Goal: Task Accomplishment & Management: Manage account settings

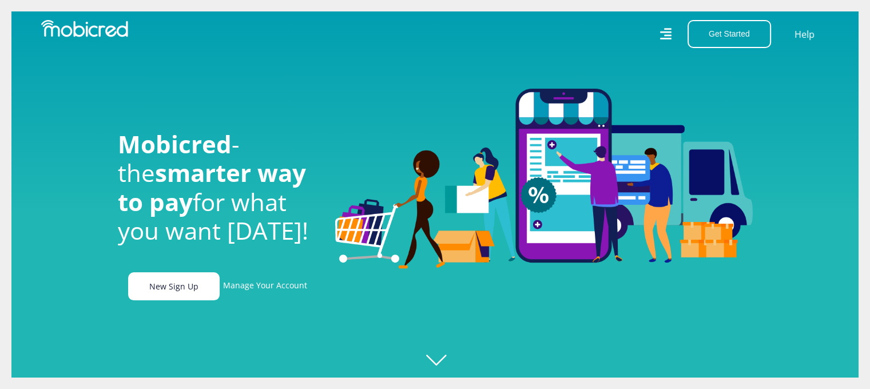
scroll to position [0, 814]
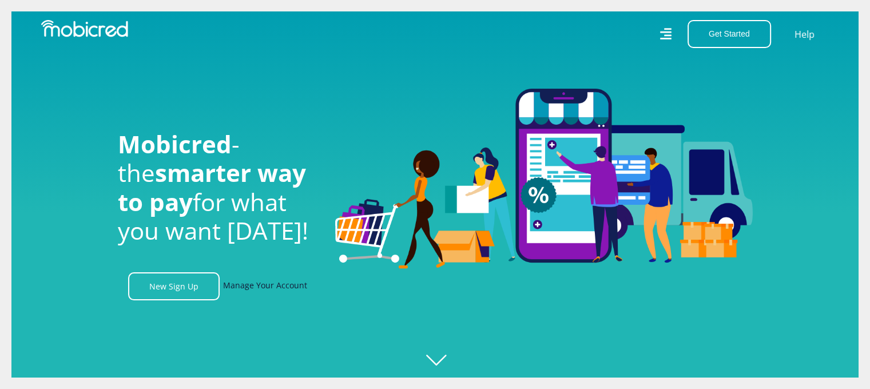
click at [256, 287] on link "Manage Your Account" at bounding box center [265, 286] width 84 height 28
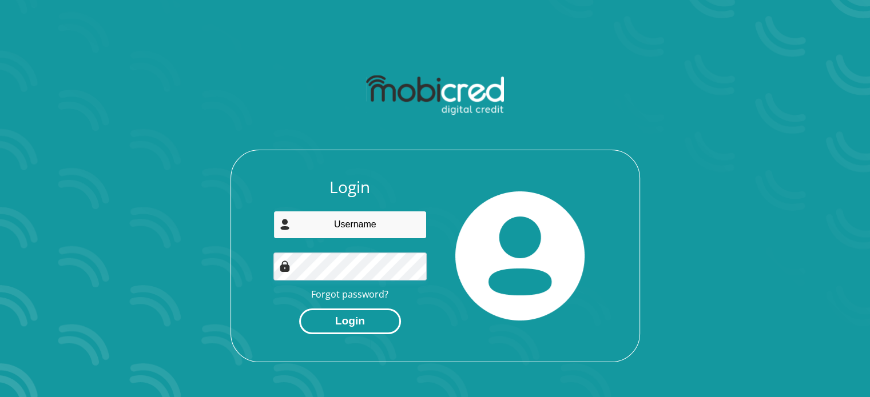
type input "lindokuhle.vincent.mnisi@gmail.com"
click at [335, 321] on button "Login" at bounding box center [350, 322] width 102 height 26
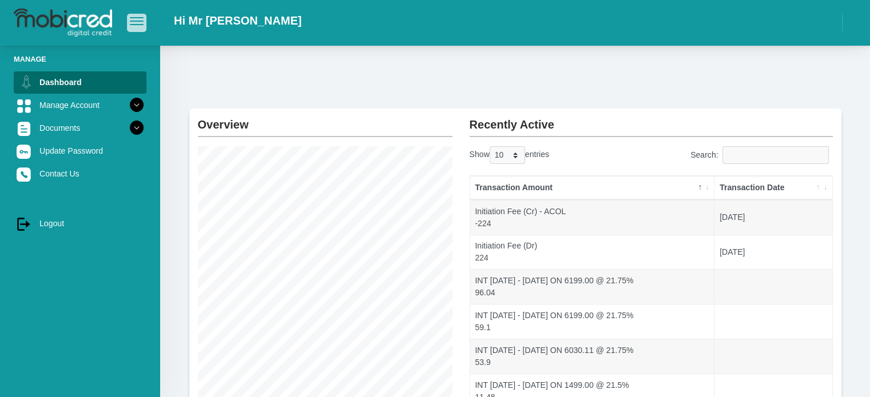
click at [140, 20] on span "button" at bounding box center [137, 21] width 14 height 8
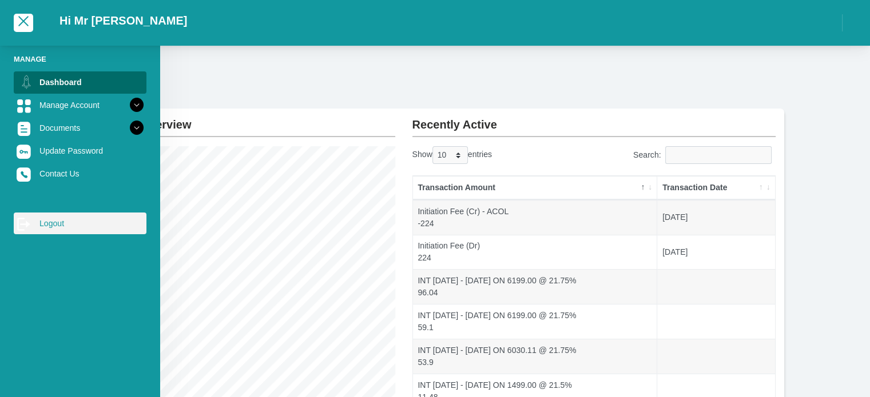
click at [50, 221] on link "log out Logout" at bounding box center [80, 224] width 133 height 22
